Goal: Check status: Check status

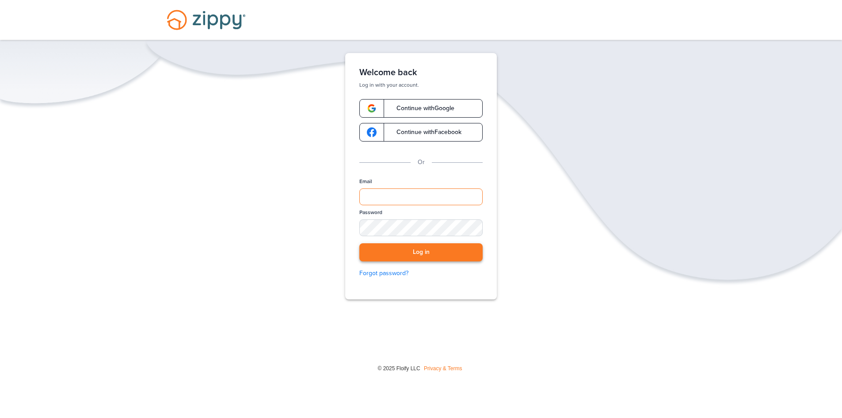
type input "**********"
click at [433, 250] on button "Log in" at bounding box center [420, 252] width 123 height 18
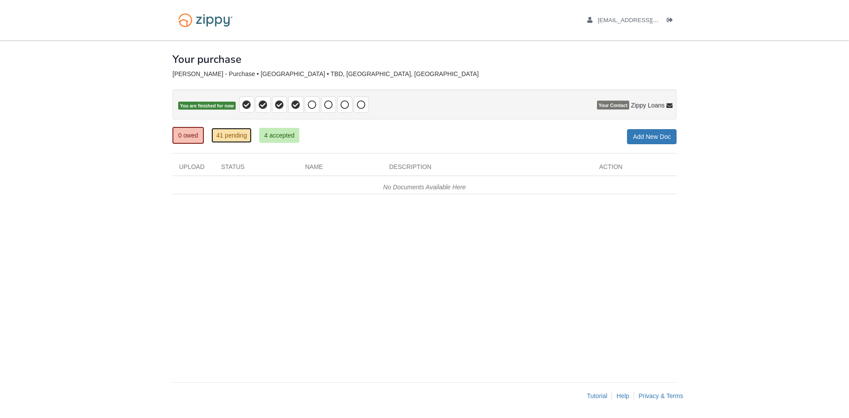
click at [230, 132] on link "41 pending" at bounding box center [231, 135] width 40 height 15
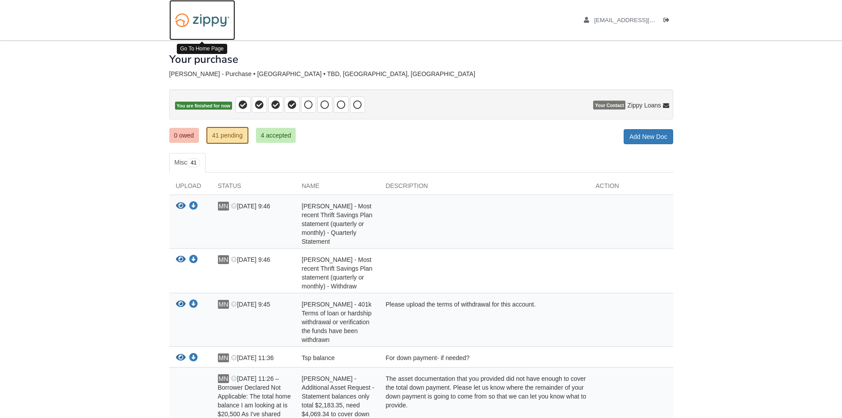
click at [220, 26] on img at bounding box center [202, 20] width 66 height 23
